Goal: Task Accomplishment & Management: Complete application form

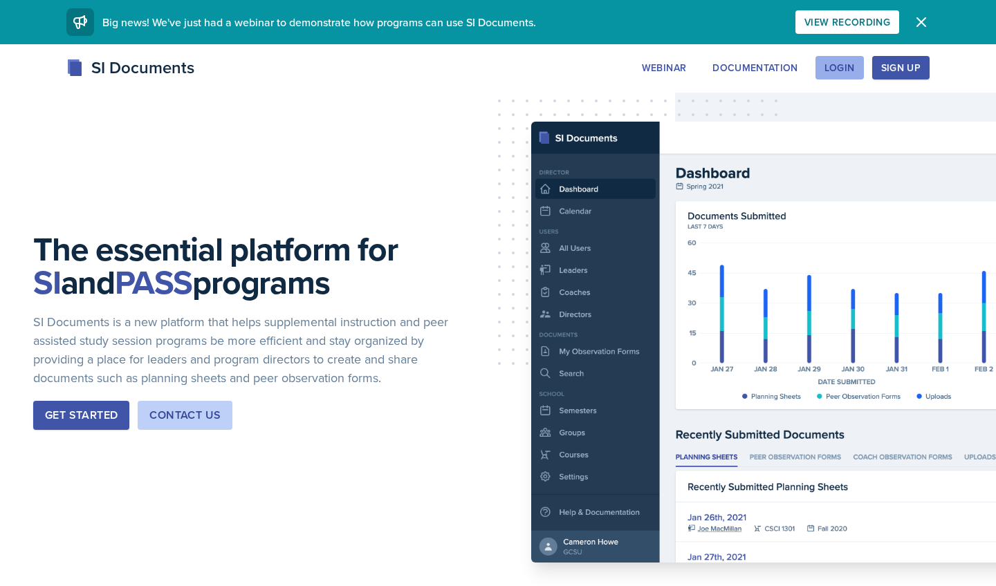
click at [490, 66] on div "Login" at bounding box center [839, 67] width 30 height 11
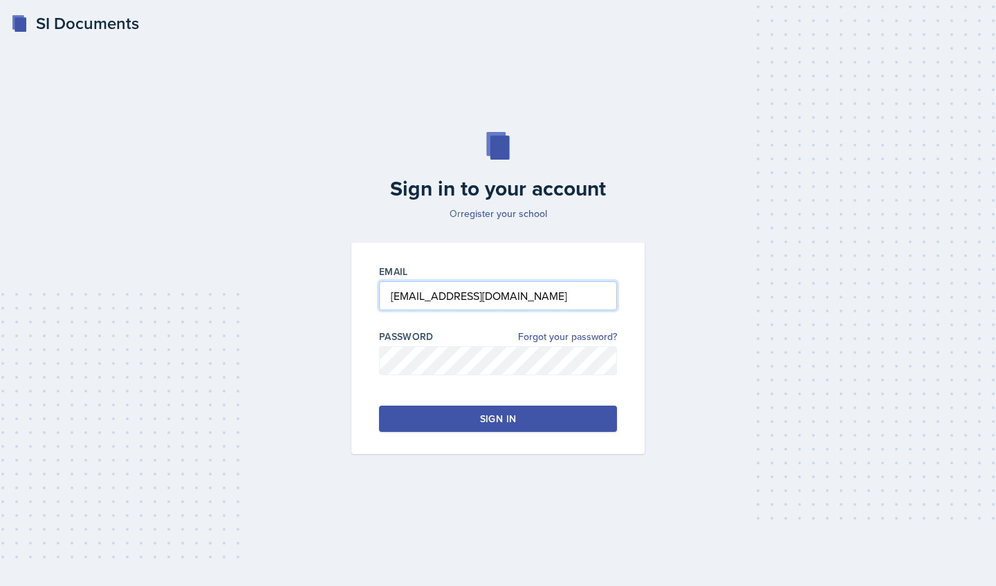
type input "[EMAIL_ADDRESS][DOMAIN_NAME]"
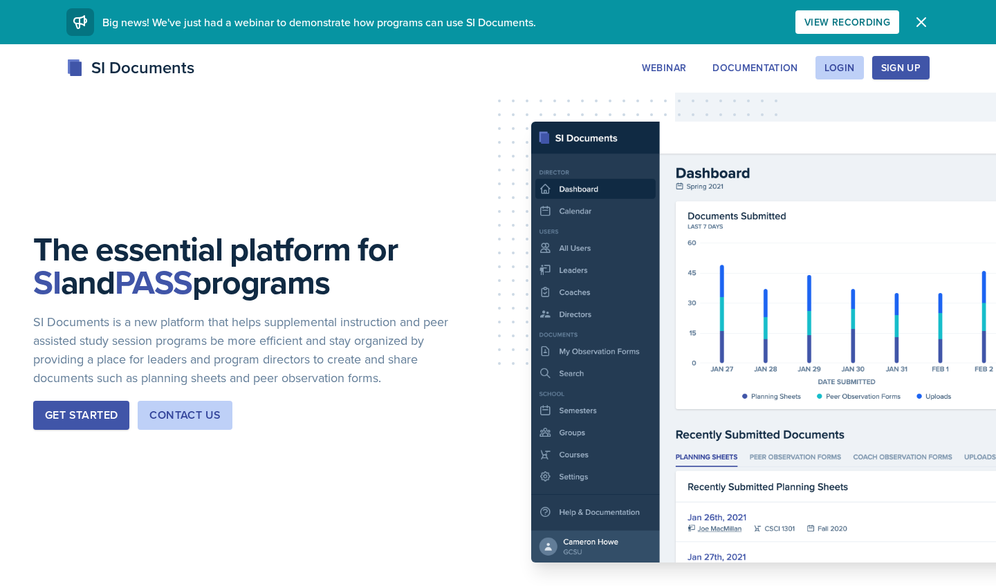
click at [490, 67] on div "Sign Up" at bounding box center [900, 67] width 39 height 11
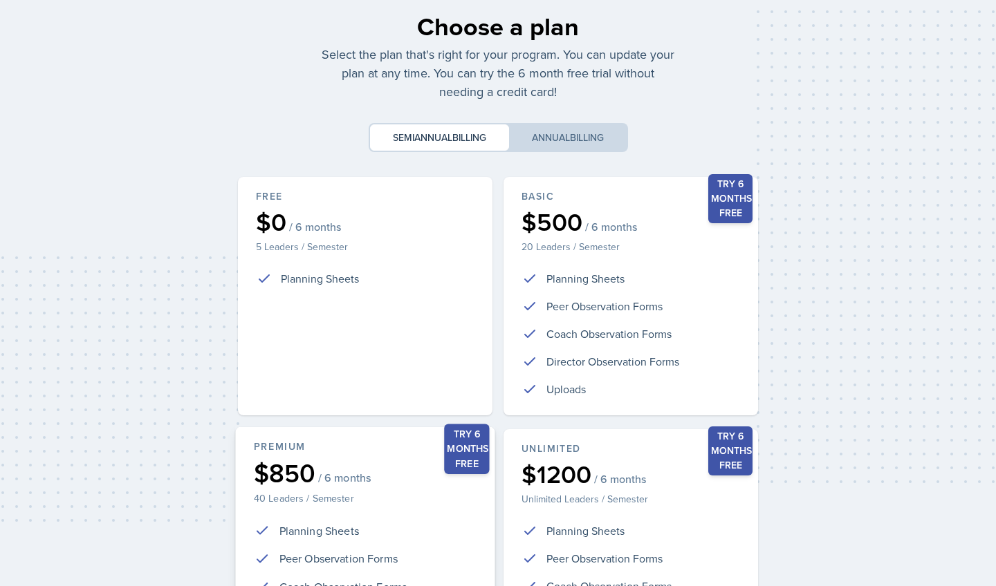
scroll to position [36, 0]
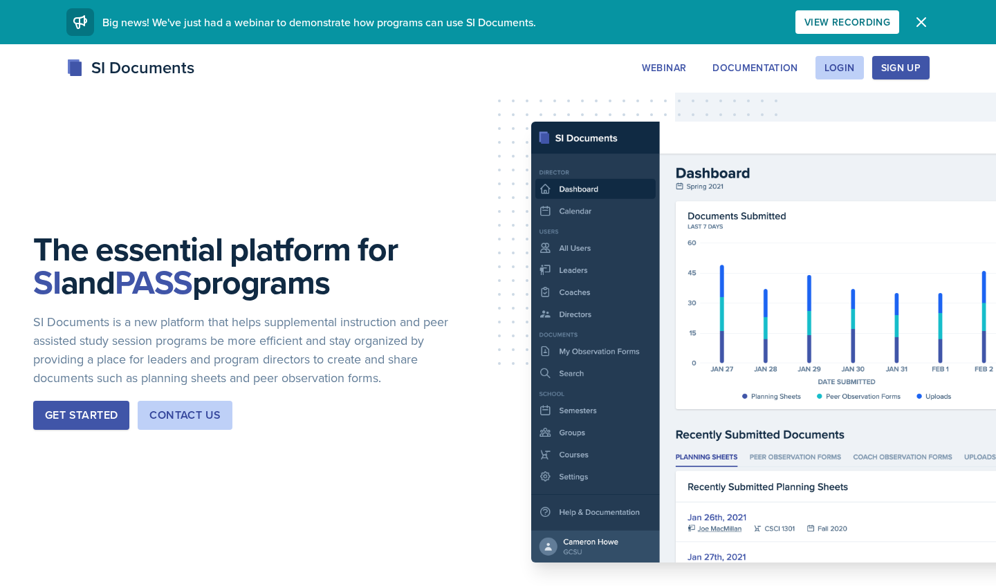
click at [414, 214] on div "The essential platform for SI and PASS programs SI Documents is a new platform …" at bounding box center [498, 342] width 996 height 596
click at [102, 414] on div "Get Started" at bounding box center [81, 415] width 73 height 17
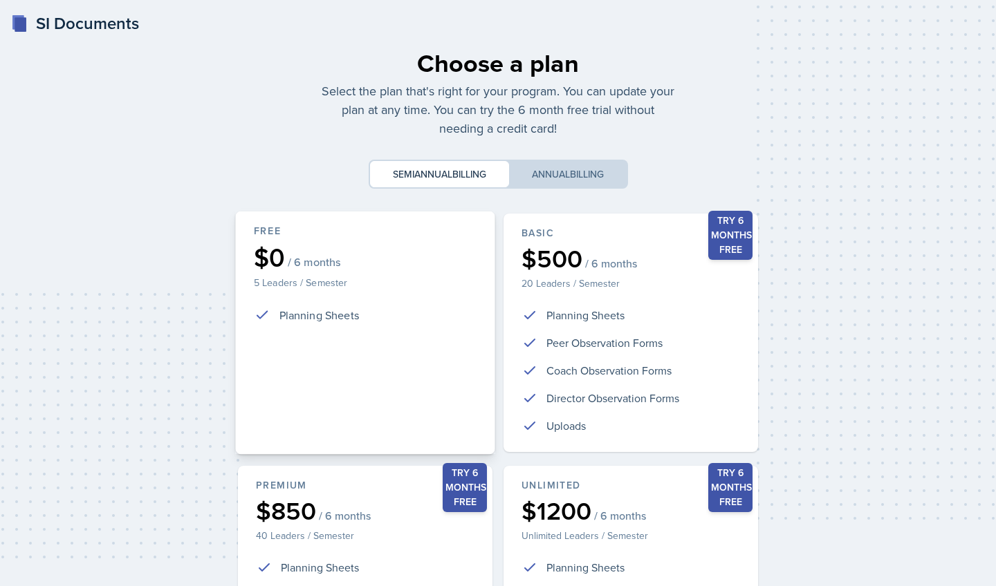
click at [351, 249] on div "$0 / 6 months" at bounding box center [365, 258] width 223 height 26
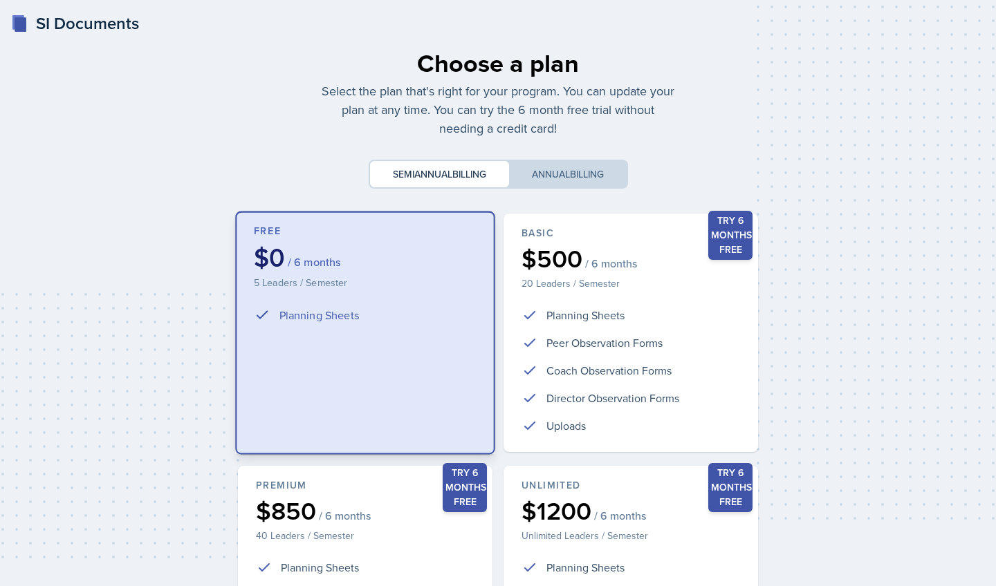
click at [362, 251] on div "$0 / 6 months" at bounding box center [365, 258] width 223 height 26
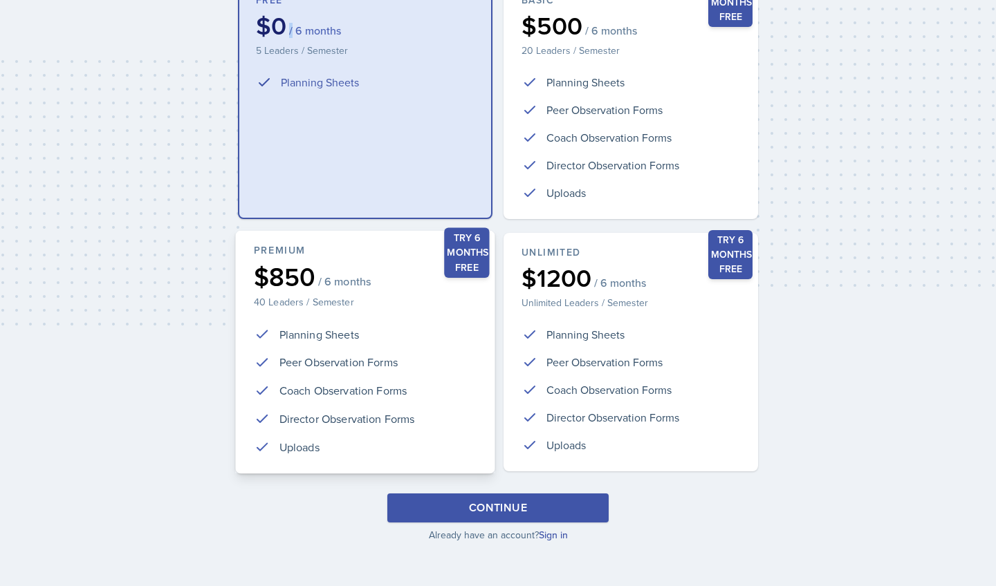
scroll to position [233, 0]
click at [467, 508] on button "Continue" at bounding box center [497, 508] width 221 height 29
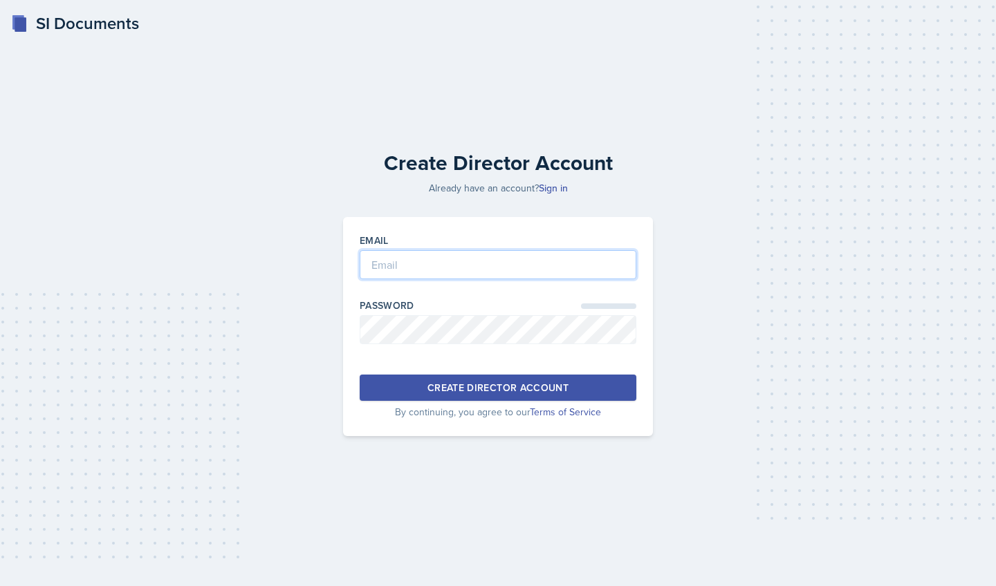
click at [459, 263] on input "email" at bounding box center [498, 264] width 277 height 29
type input "[EMAIL_ADDRESS][DOMAIN_NAME]"
click at [490, 393] on div "Create Director Account" at bounding box center [497, 388] width 141 height 14
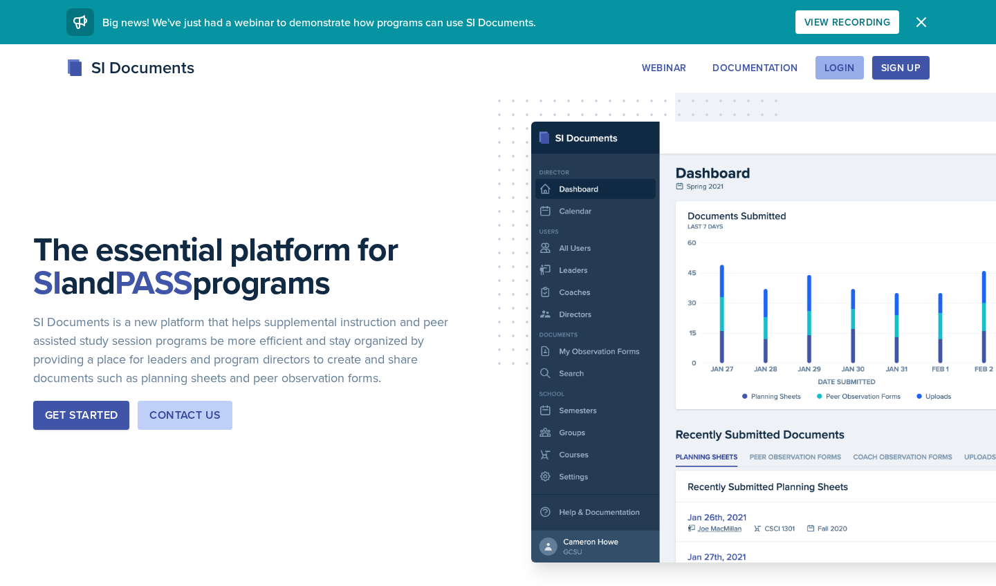
click at [490, 72] on div "Login" at bounding box center [839, 67] width 30 height 11
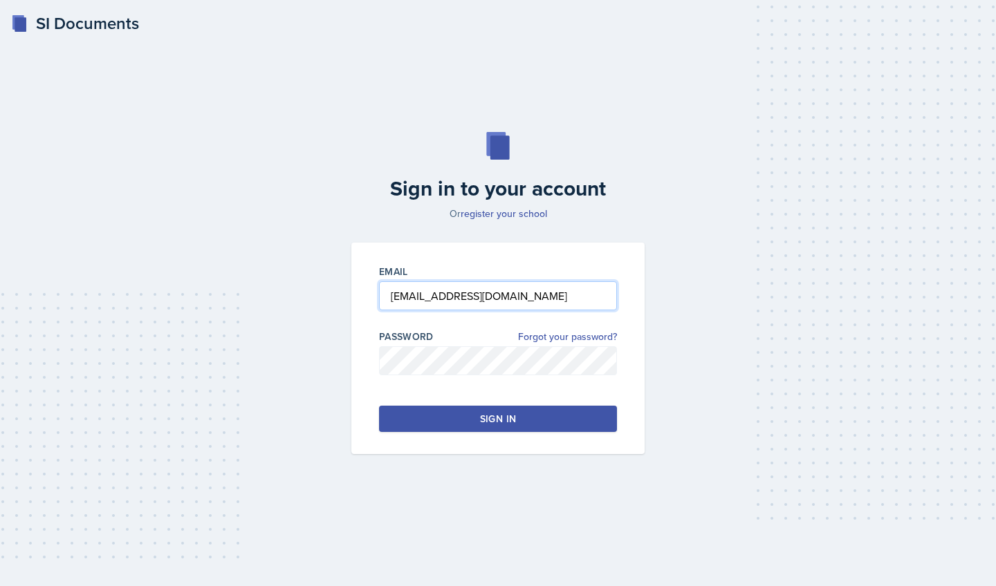
type input "[EMAIL_ADDRESS][DOMAIN_NAME]"
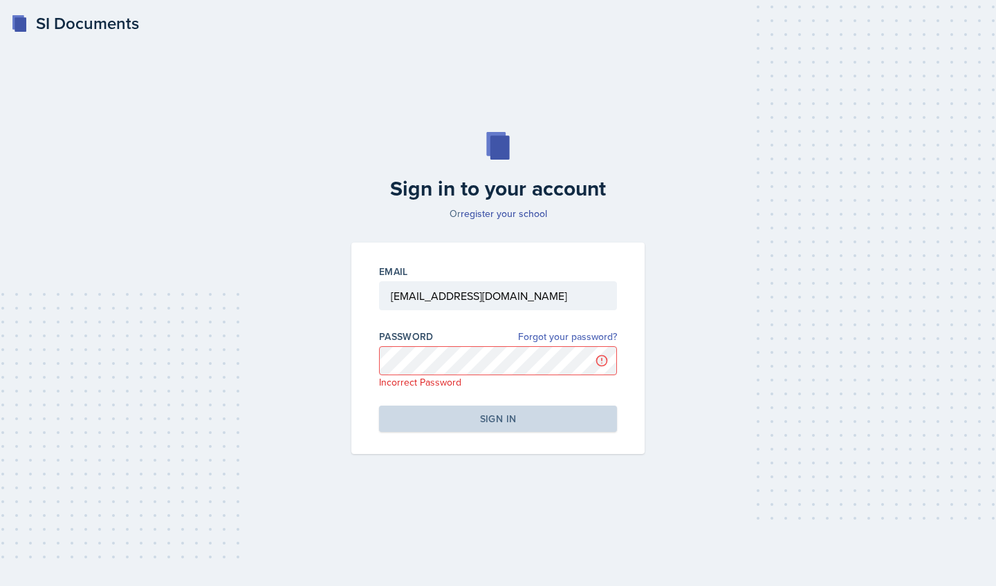
click at [490, 340] on link "Forgot your password?" at bounding box center [567, 337] width 99 height 15
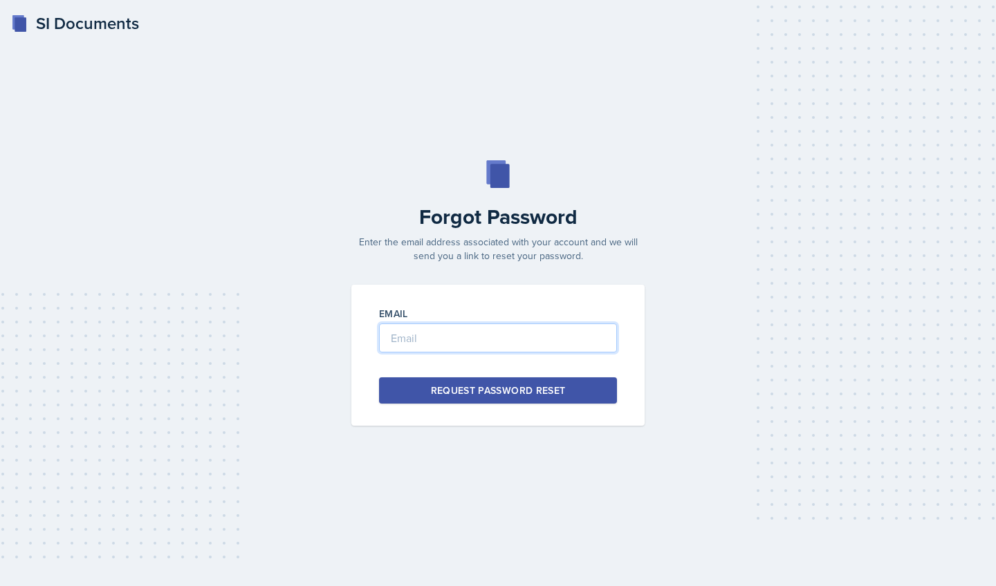
click at [471, 345] on input "email" at bounding box center [498, 338] width 238 height 29
type input "[EMAIL_ADDRESS][DOMAIN_NAME]"
click at [490, 396] on div "Request Password Reset" at bounding box center [498, 391] width 135 height 14
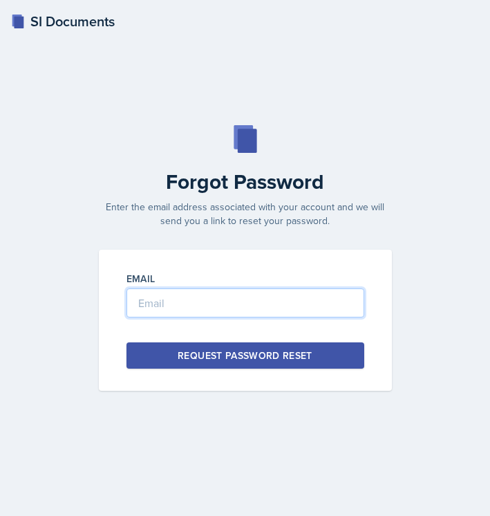
click at [204, 309] on input "email" at bounding box center [246, 302] width 238 height 29
type input "[EMAIL_ADDRESS][DOMAIN_NAME]"
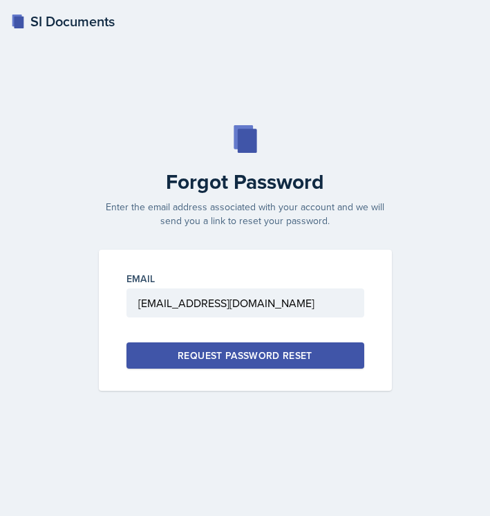
click at [307, 352] on div "Request Password Reset" at bounding box center [245, 356] width 135 height 14
